Goal: Information Seeking & Learning: Learn about a topic

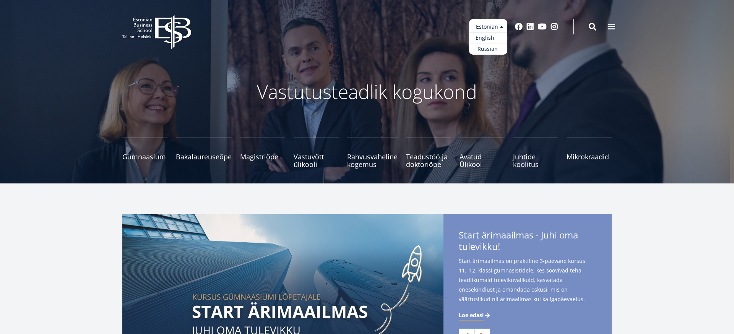
click at [493, 39] on link "English" at bounding box center [488, 38] width 38 height 11
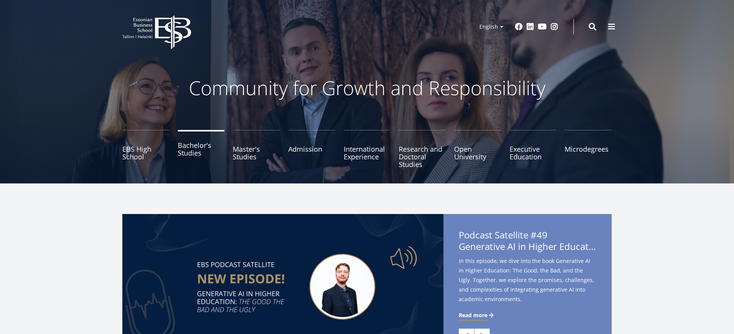
click at [199, 153] on link "Bachelor's Studies" at bounding box center [201, 149] width 47 height 38
click at [243, 154] on link "Master's Studies" at bounding box center [256, 149] width 47 height 38
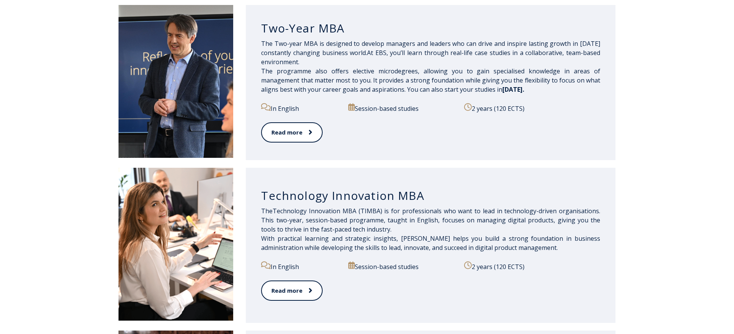
scroll to position [419, 0]
